Goal: Task Accomplishment & Management: Use online tool/utility

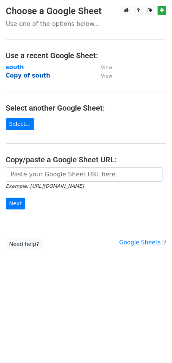
click at [13, 75] on strong "Copy of south" at bounding box center [28, 75] width 45 height 7
click at [29, 75] on strong "Copy of south" at bounding box center [28, 75] width 45 height 7
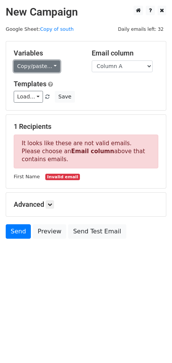
click at [46, 64] on link "Copy/paste..." at bounding box center [37, 67] width 46 height 12
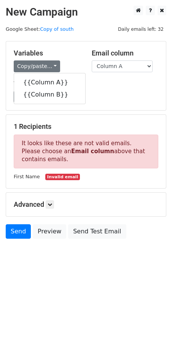
click at [94, 94] on div "Load... No templates saved Save" at bounding box center [86, 97] width 156 height 12
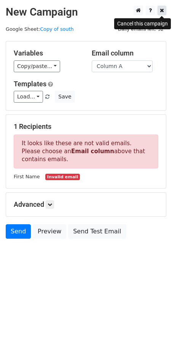
click at [158, 11] on link at bounding box center [162, 11] width 9 height 10
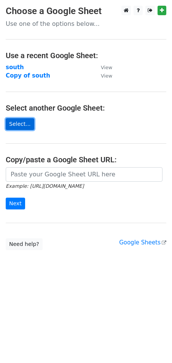
click at [22, 126] on link "Select..." at bounding box center [20, 124] width 29 height 12
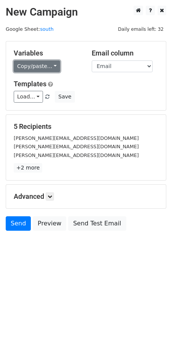
click at [47, 70] on link "Copy/paste..." at bounding box center [37, 67] width 46 height 12
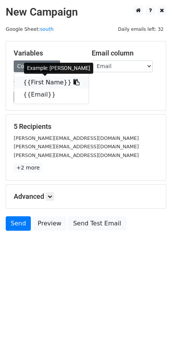
click at [45, 83] on link "{{First Name}}" at bounding box center [51, 82] width 75 height 12
